Goal: Information Seeking & Learning: Learn about a topic

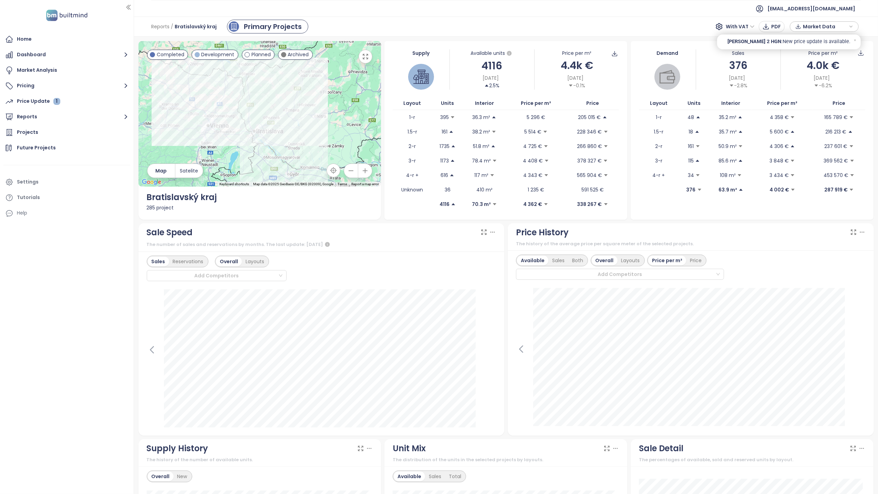
scroll to position [92, 0]
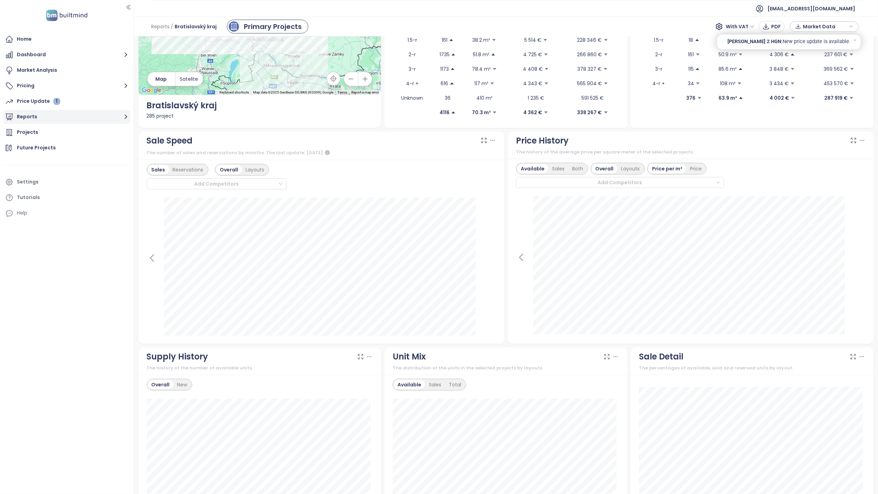
click at [28, 117] on button "Reports" at bounding box center [66, 117] width 127 height 14
click at [32, 116] on button "Reports" at bounding box center [66, 117] width 127 height 14
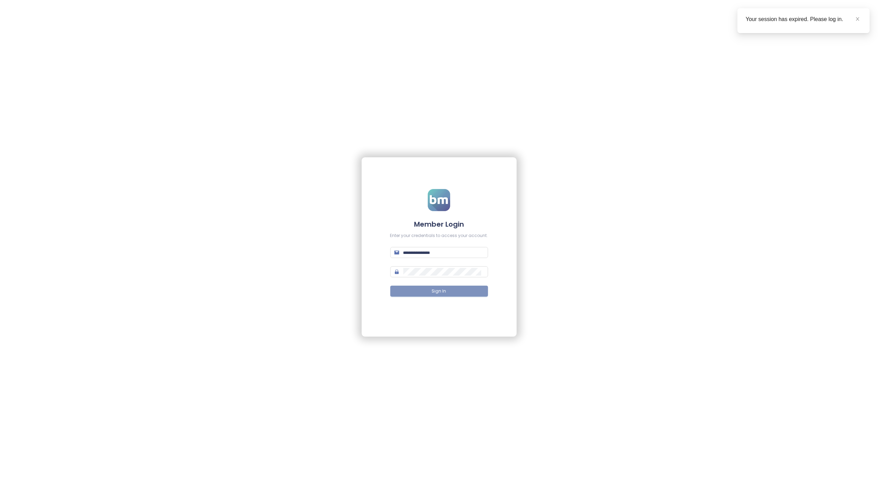
type input "**********"
click at [443, 290] on span "Sign In" at bounding box center [439, 291] width 14 height 7
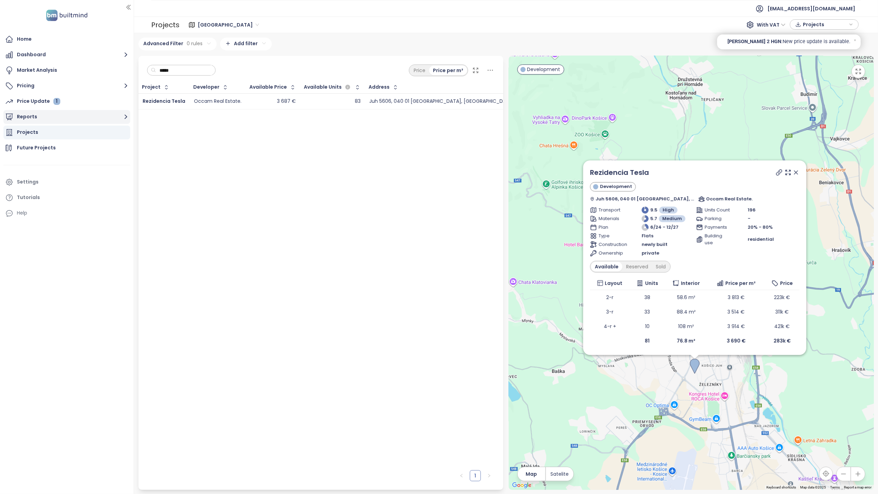
click at [35, 119] on button "Reports" at bounding box center [66, 117] width 127 height 14
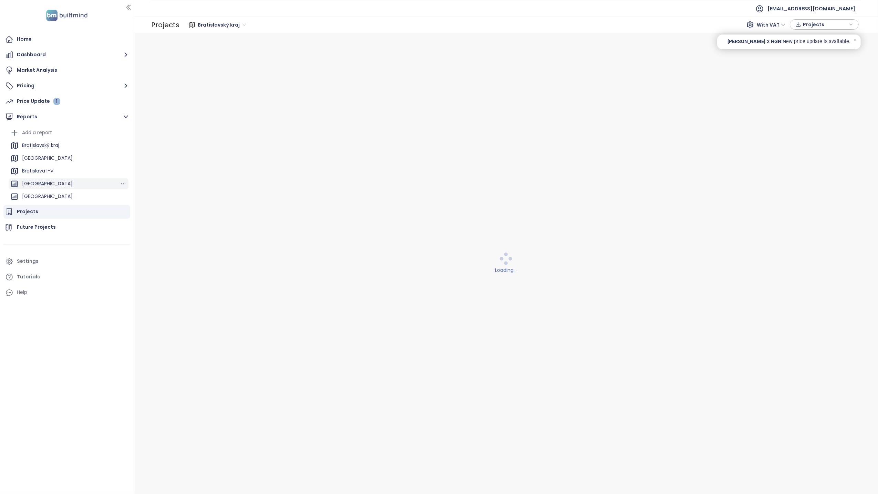
click at [39, 184] on div "[GEOGRAPHIC_DATA]" at bounding box center [47, 183] width 51 height 9
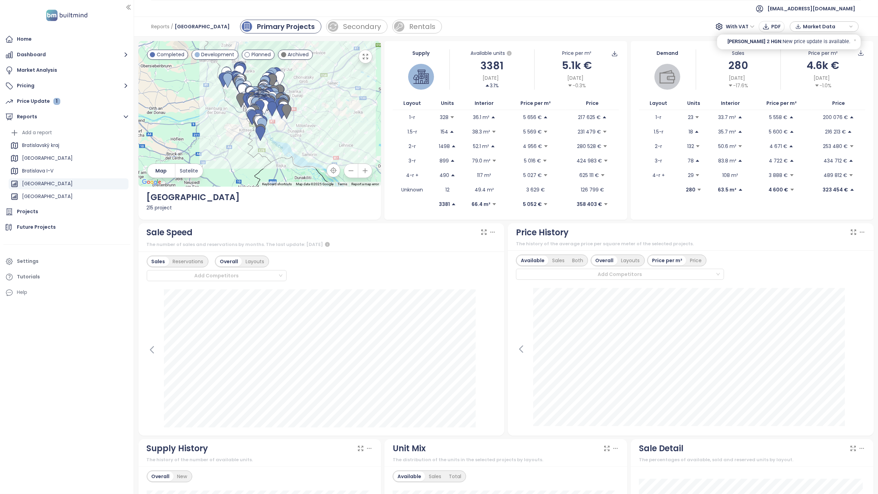
click at [491, 233] on icon at bounding box center [492, 231] width 7 height 7
click at [511, 258] on div "Show private sales" at bounding box center [489, 259] width 55 height 8
click at [491, 233] on icon at bounding box center [492, 231] width 7 height 7
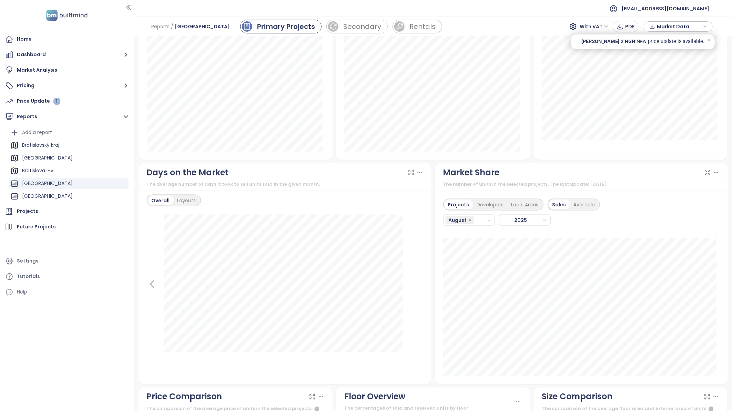
scroll to position [541, 0]
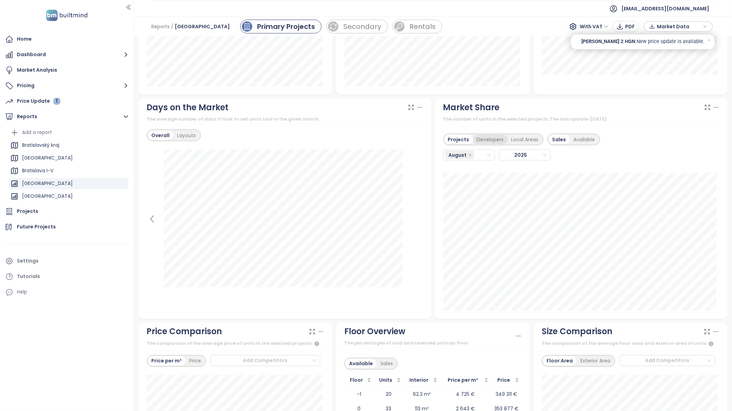
click at [487, 141] on div "Developers" at bounding box center [490, 140] width 34 height 10
click at [557, 317] on div "Projects Developers Local Areas Sales Available [DATE] [PERSON_NAME]: 5" at bounding box center [581, 222] width 293 height 194
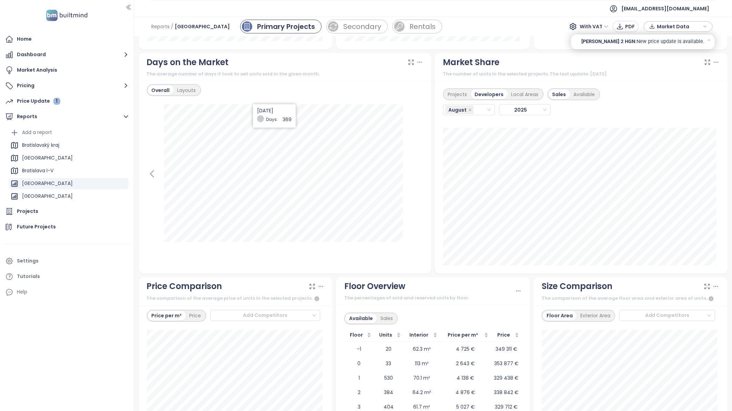
scroll to position [580, 0]
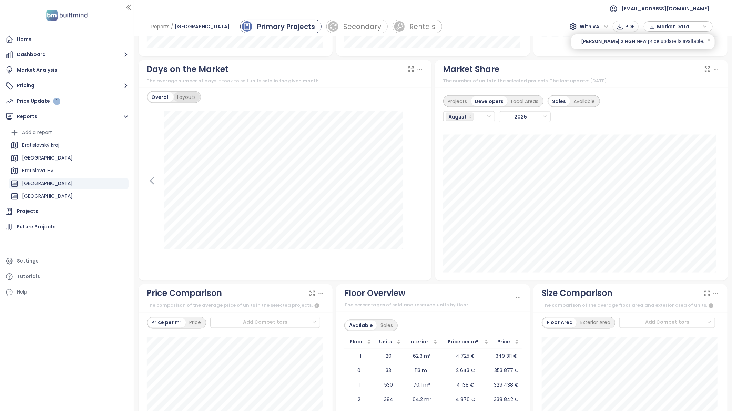
click at [188, 98] on div "Layouts" at bounding box center [187, 97] width 26 height 10
click at [230, 112] on span "January" at bounding box center [191, 113] width 85 height 10
click at [200, 136] on div "February" at bounding box center [191, 138] width 79 height 8
click at [211, 109] on span "February" at bounding box center [191, 113] width 85 height 10
click at [165, 208] on div "August" at bounding box center [192, 204] width 88 height 11
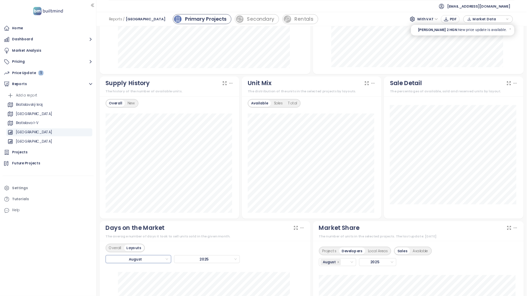
scroll to position [312, 0]
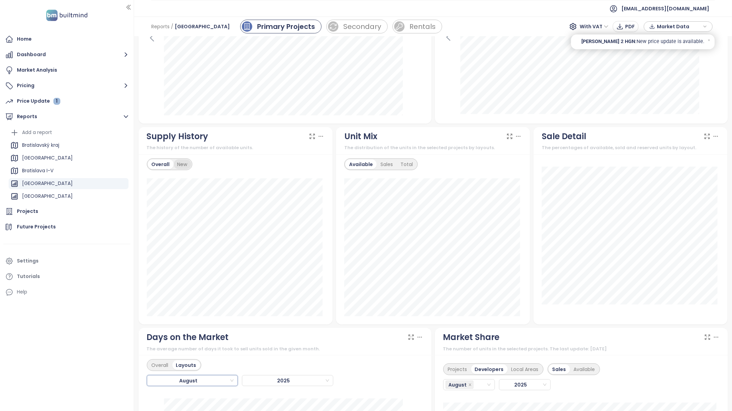
click at [180, 167] on div "New" at bounding box center [183, 165] width 18 height 10
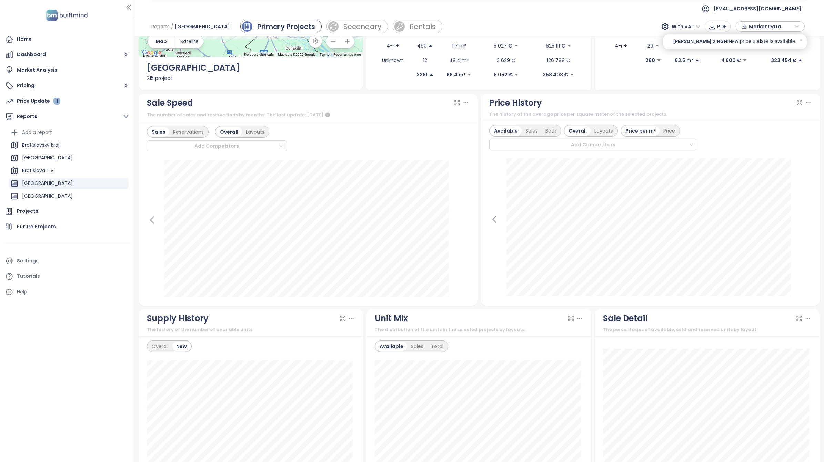
scroll to position [215, 0]
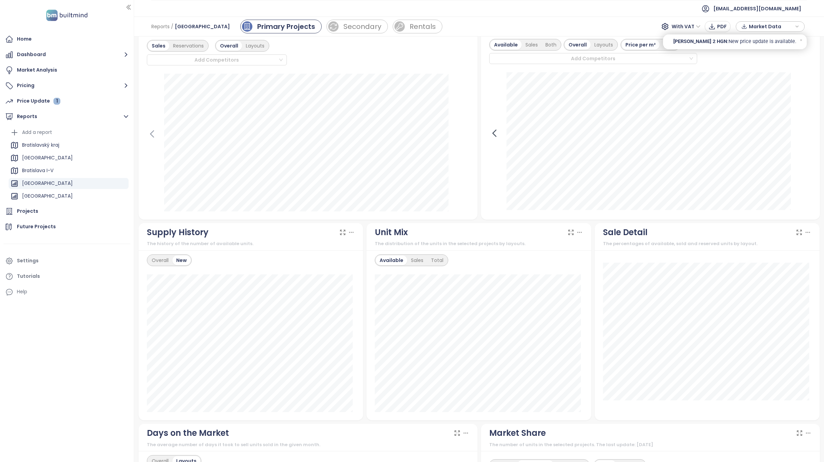
click at [491, 136] on icon at bounding box center [494, 133] width 10 height 10
click at [492, 131] on icon at bounding box center [493, 133] width 3 height 7
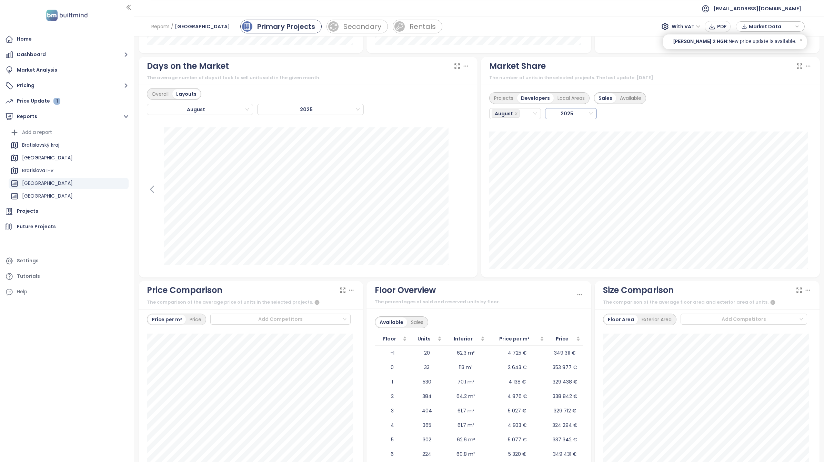
scroll to position [515, 0]
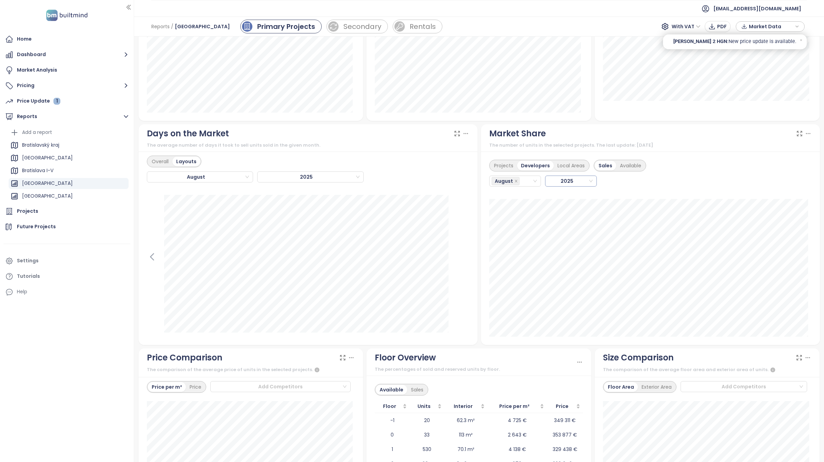
click at [588, 180] on span "2025" at bounding box center [569, 181] width 45 height 10
click at [735, 191] on div "Projects Developers Local Areas Sales Available [DATE] 2025" at bounding box center [650, 173] width 322 height 35
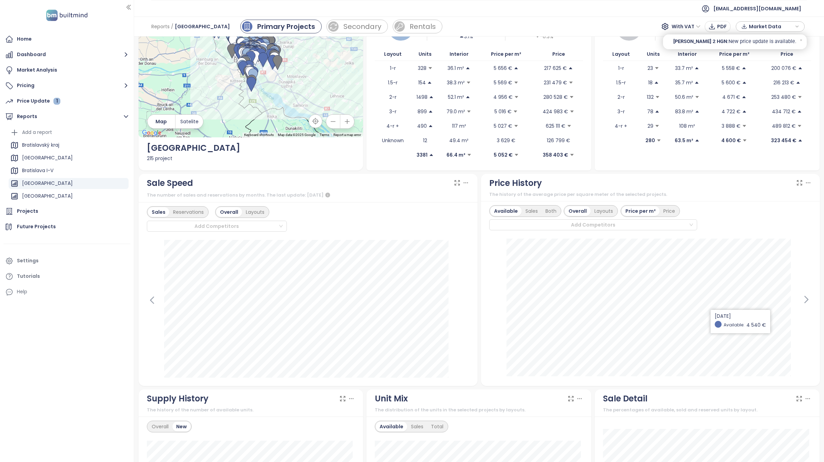
scroll to position [86, 0]
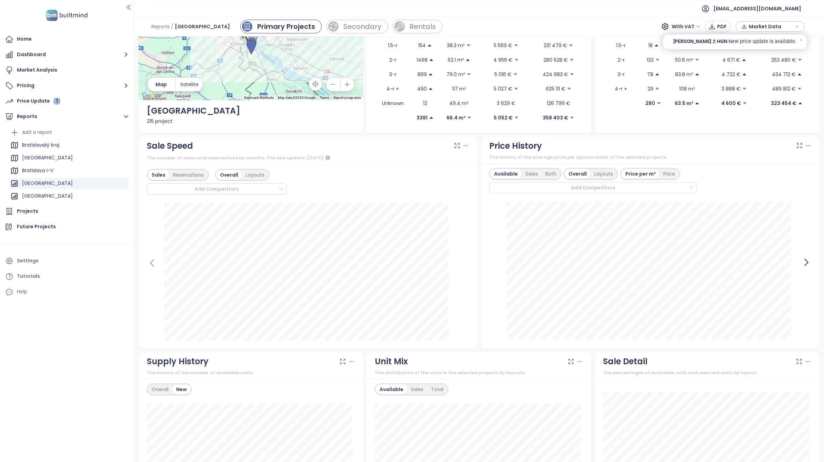
click at [801, 259] on icon at bounding box center [806, 262] width 10 height 10
click at [804, 263] on icon at bounding box center [805, 262] width 3 height 7
click at [491, 263] on icon at bounding box center [494, 262] width 10 height 10
click at [801, 263] on icon at bounding box center [806, 262] width 10 height 10
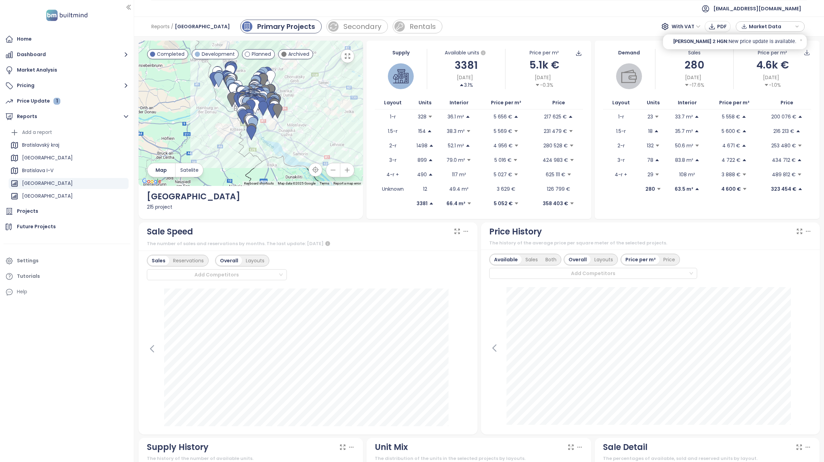
scroll to position [0, 0]
click at [696, 23] on span "With VAT" at bounding box center [685, 26] width 29 height 10
click at [694, 51] on div "Without VAT" at bounding box center [690, 52] width 30 height 8
